Goal: Transaction & Acquisition: Purchase product/service

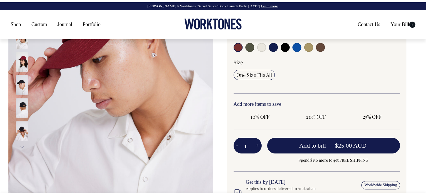
scroll to position [142, 0]
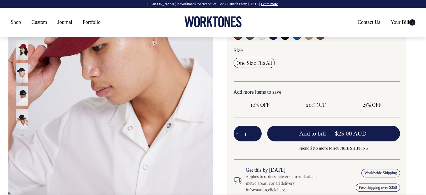
radio input "true"
select select "Natural"
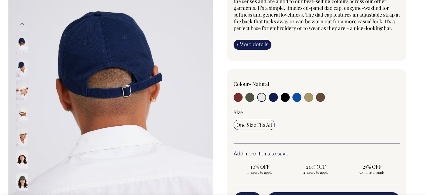
scroll to position [80, 0]
click at [20, 105] on img at bounding box center [22, 114] width 13 height 20
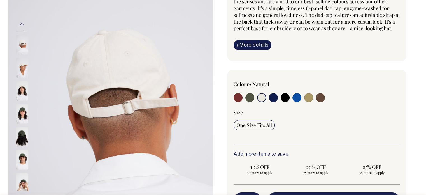
click at [20, 91] on img at bounding box center [22, 91] width 13 height 20
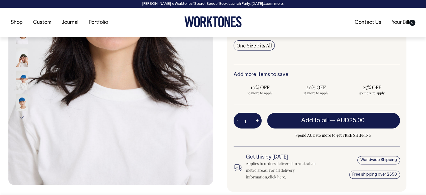
scroll to position [160, 0]
click at [251, 128] on input "1" at bounding box center [248, 120] width 28 height 16
type input "150"
radio input "true"
type input "150"
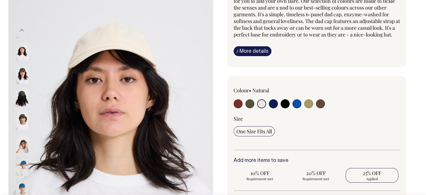
scroll to position [73, 0]
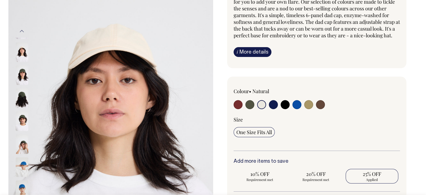
click at [249, 109] on input "radio" at bounding box center [249, 104] width 9 height 9
radio input "true"
select select "Olive"
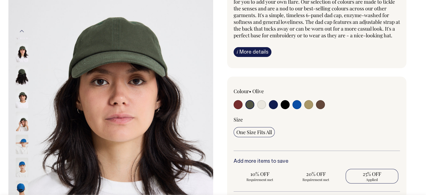
click at [306, 109] on input "radio" at bounding box center [308, 104] width 9 height 9
radio input "true"
select select "Washed Khaki"
